Goal: Find specific page/section: Find specific page/section

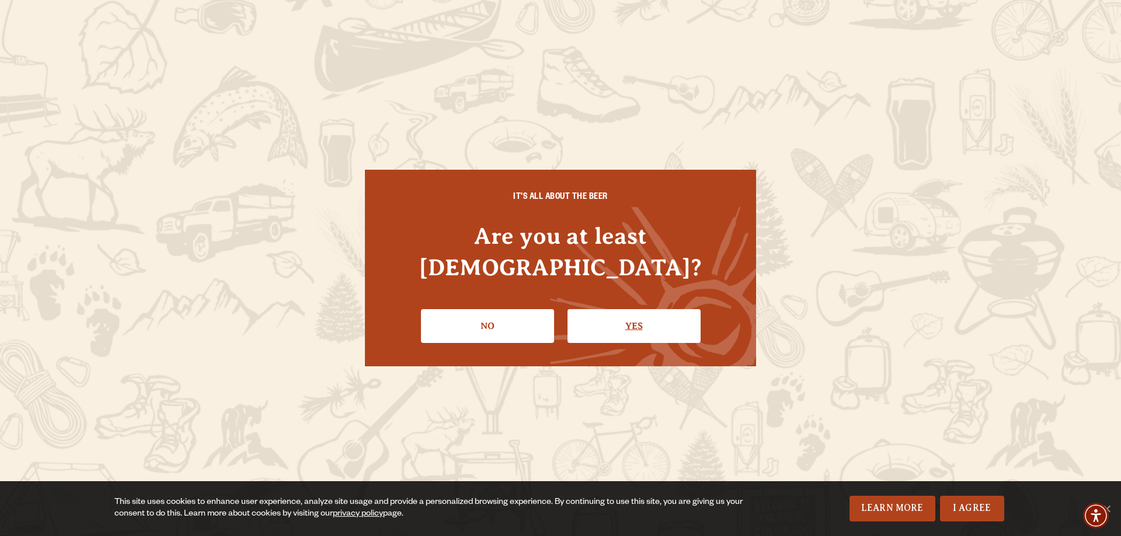
click at [647, 309] on link "Yes" at bounding box center [633, 326] width 133 height 34
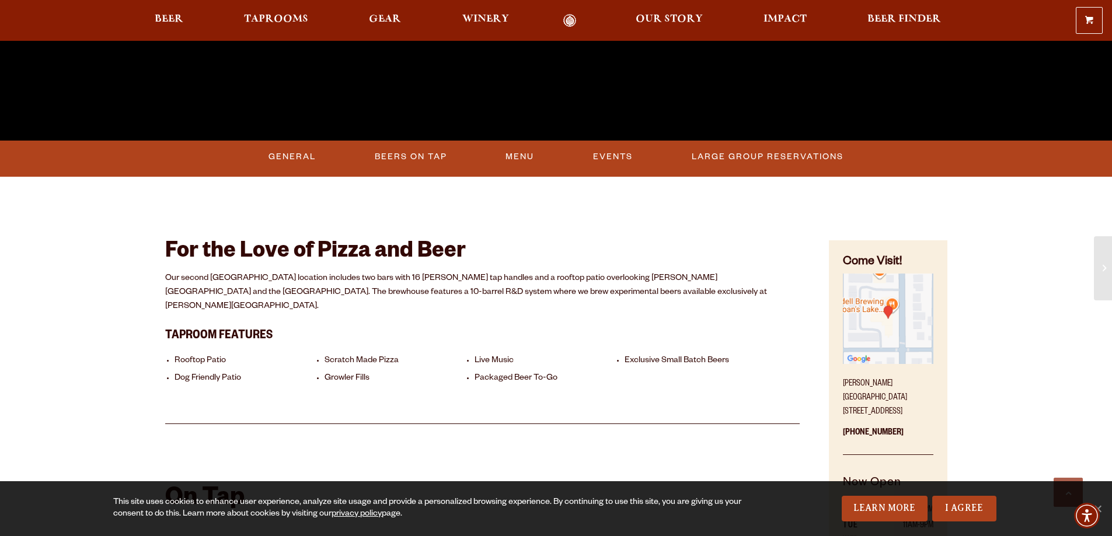
scroll to position [467, 0]
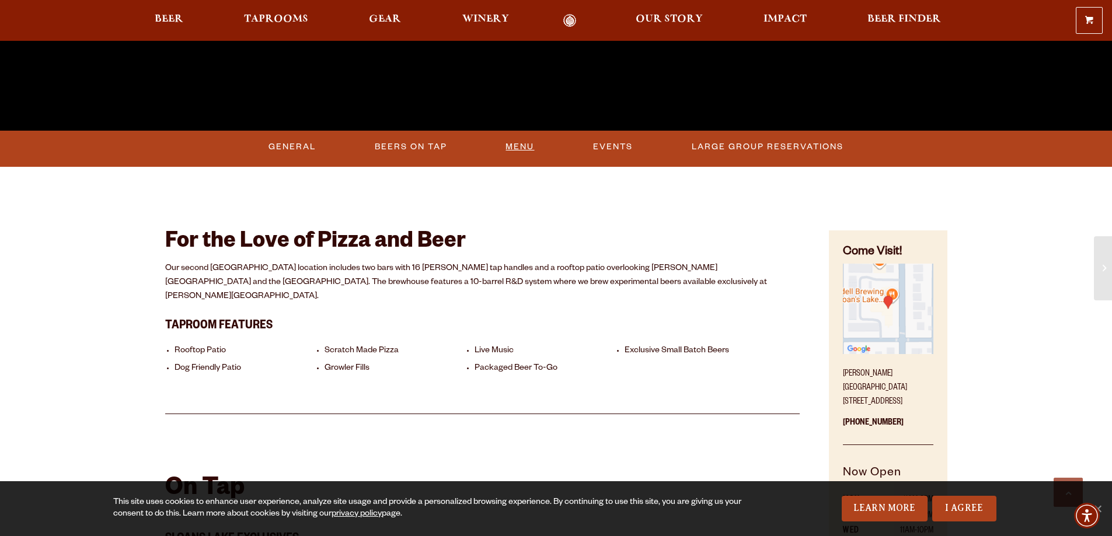
click at [518, 152] on link "Menu" at bounding box center [520, 147] width 38 height 27
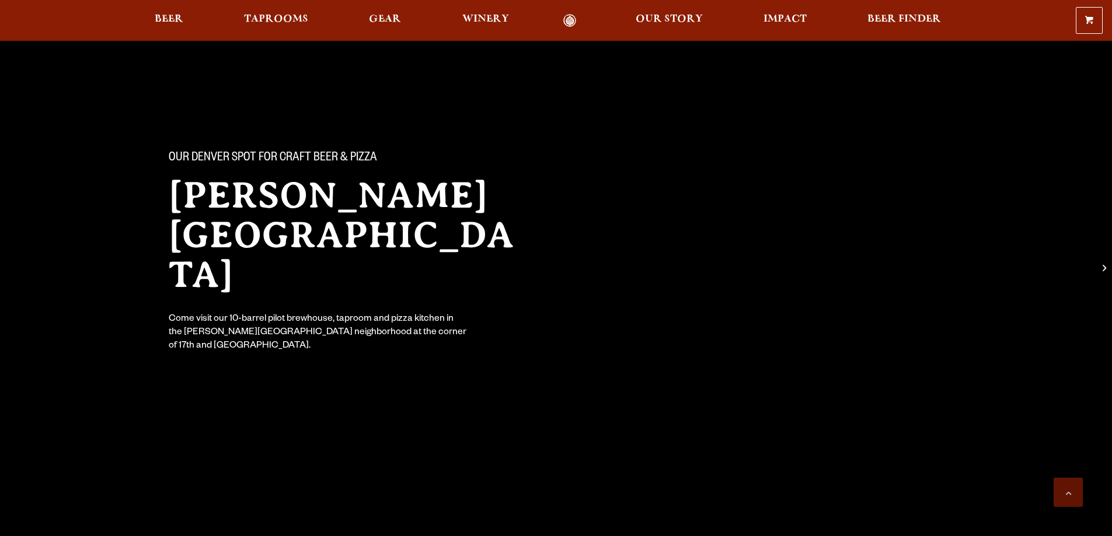
scroll to position [467, 0]
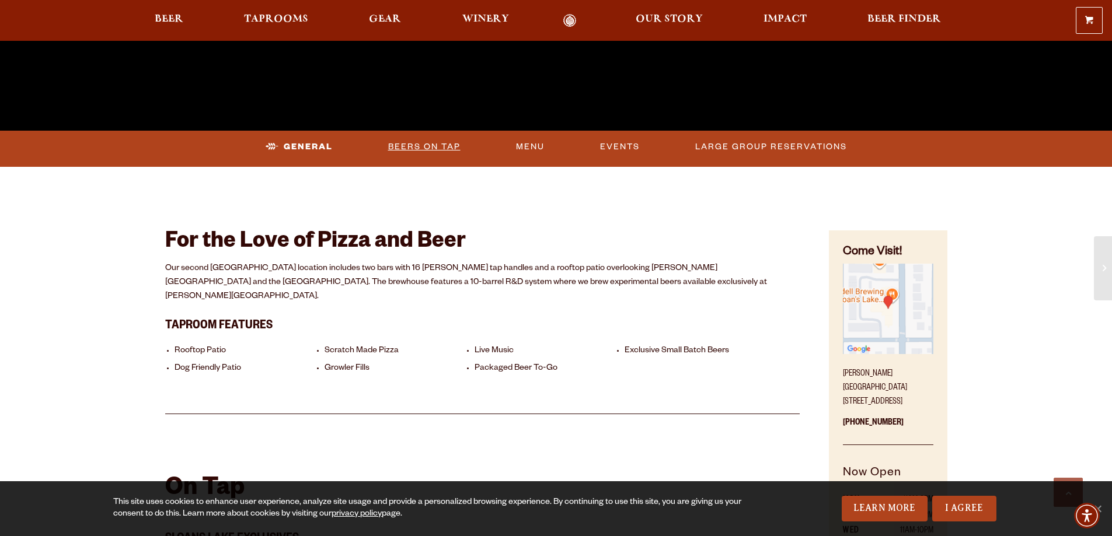
click at [424, 147] on link "Beers On Tap" at bounding box center [424, 147] width 82 height 27
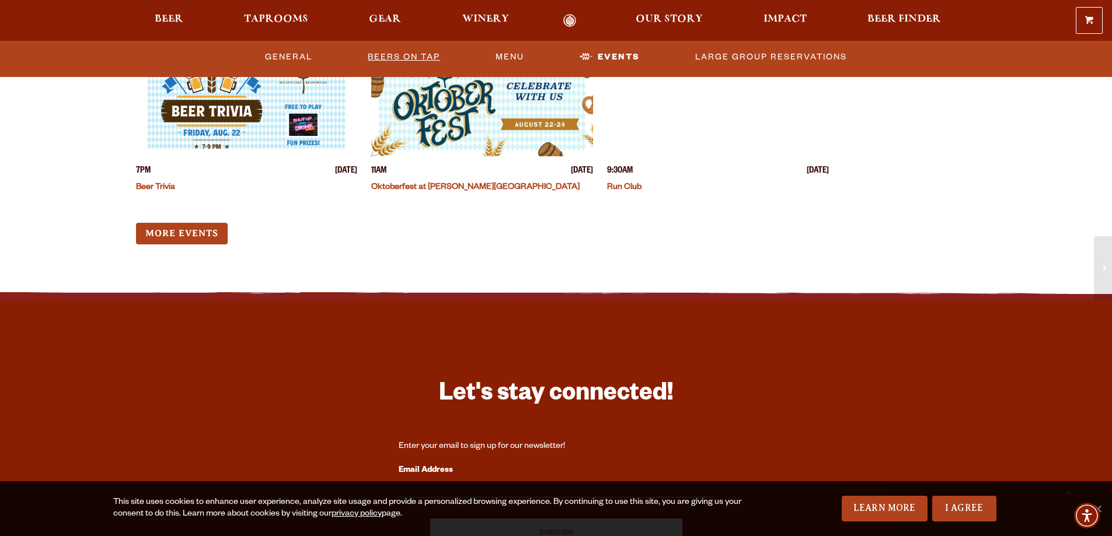
scroll to position [3045, 0]
